Goal: Information Seeking & Learning: Compare options

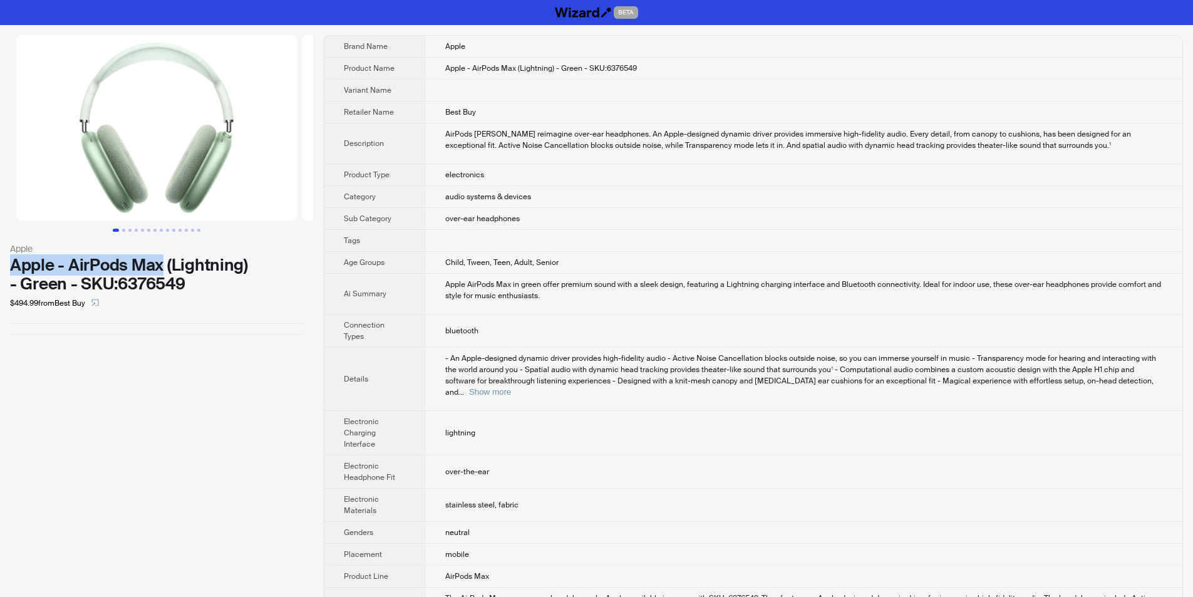
drag, startPoint x: 4, startPoint y: 267, endPoint x: 163, endPoint y: 263, distance: 159.7
click at [163, 263] on div "Apple Apple - AirPods Max (Lightning) - Green - SKU:6376549 $494.99 from Best B…" at bounding box center [156, 184] width 313 height 319
copy div "Apple - AirPods Max"
click at [259, 334] on div "Apple Apple - AirPods Max (Lightning) - Green - SKU:6376549 $494.99 from Best B…" at bounding box center [156, 184] width 313 height 319
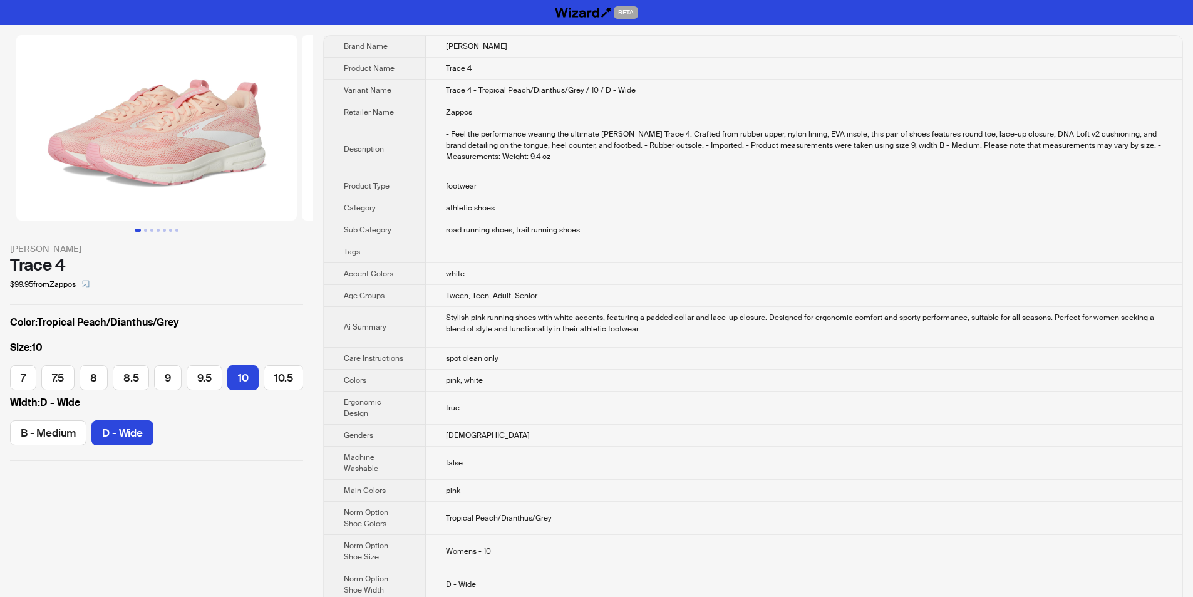
scroll to position [0, 260]
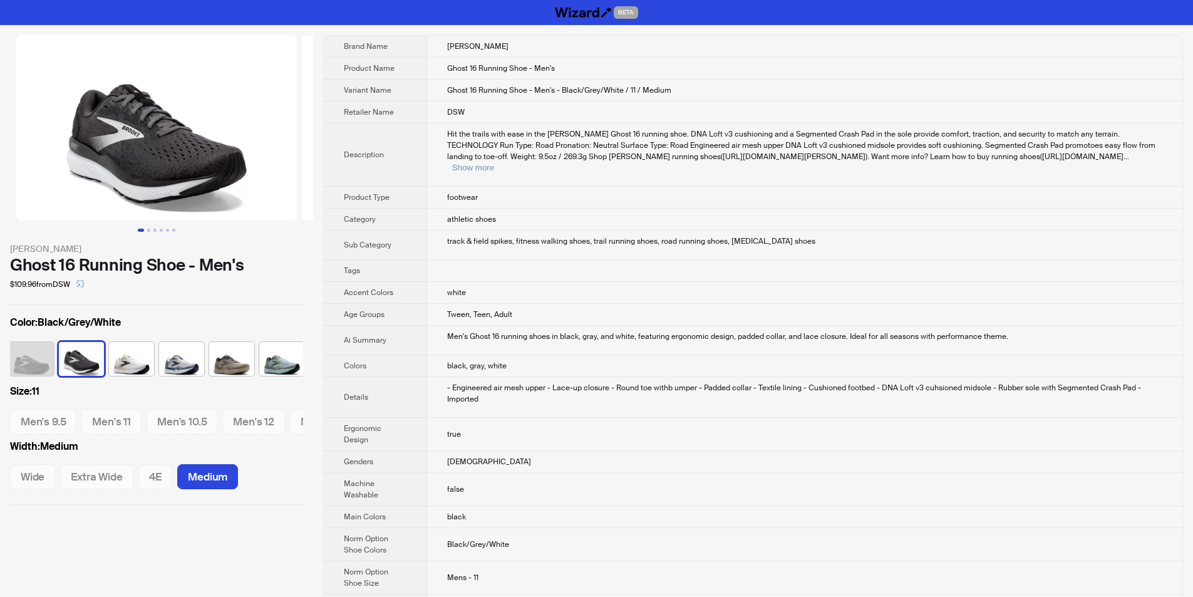
scroll to position [0, 108]
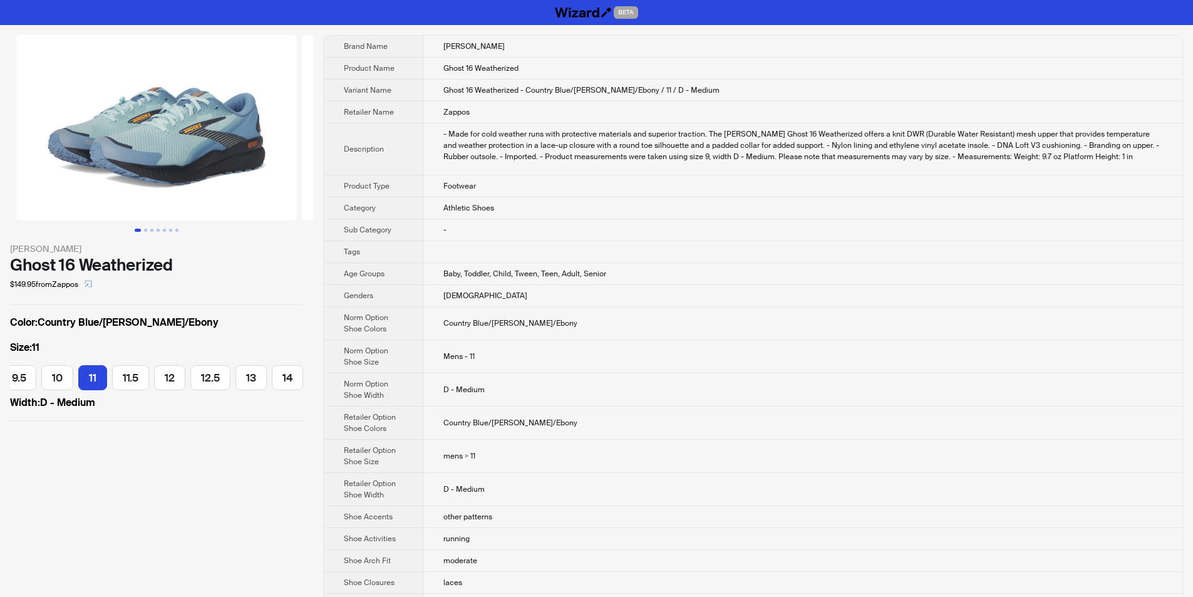
scroll to position [0, 158]
